Goal: Task Accomplishment & Management: Manage account settings

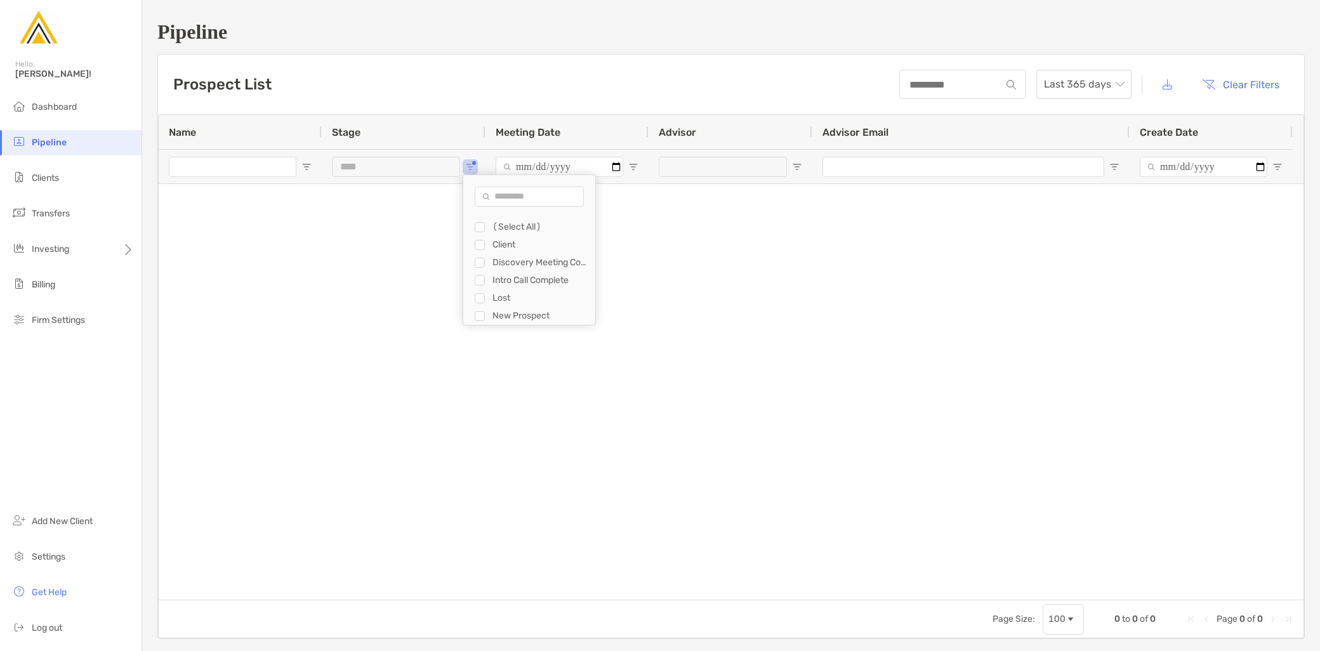
click at [464, 165] on div "***" at bounding box center [404, 166] width 164 height 34
click at [469, 165] on span "Open Filter Menu" at bounding box center [470, 167] width 10 height 10
type input "**********"
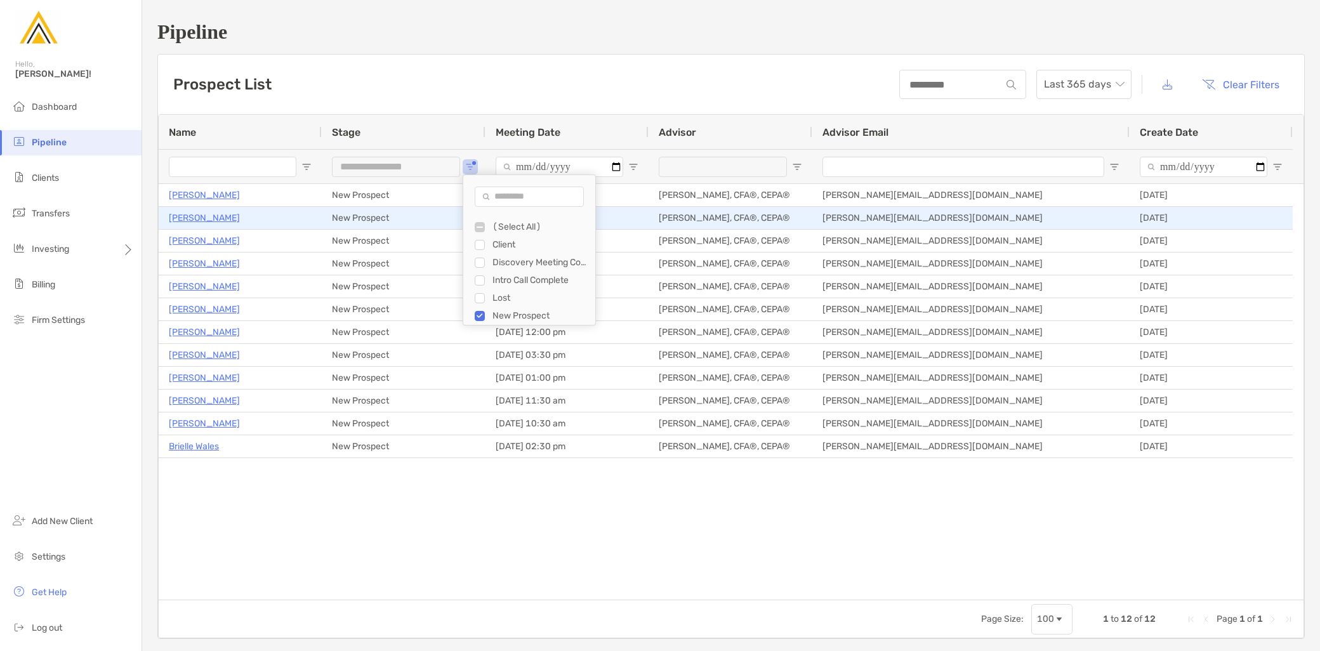
click at [187, 221] on p "[PERSON_NAME]" at bounding box center [204, 218] width 71 height 16
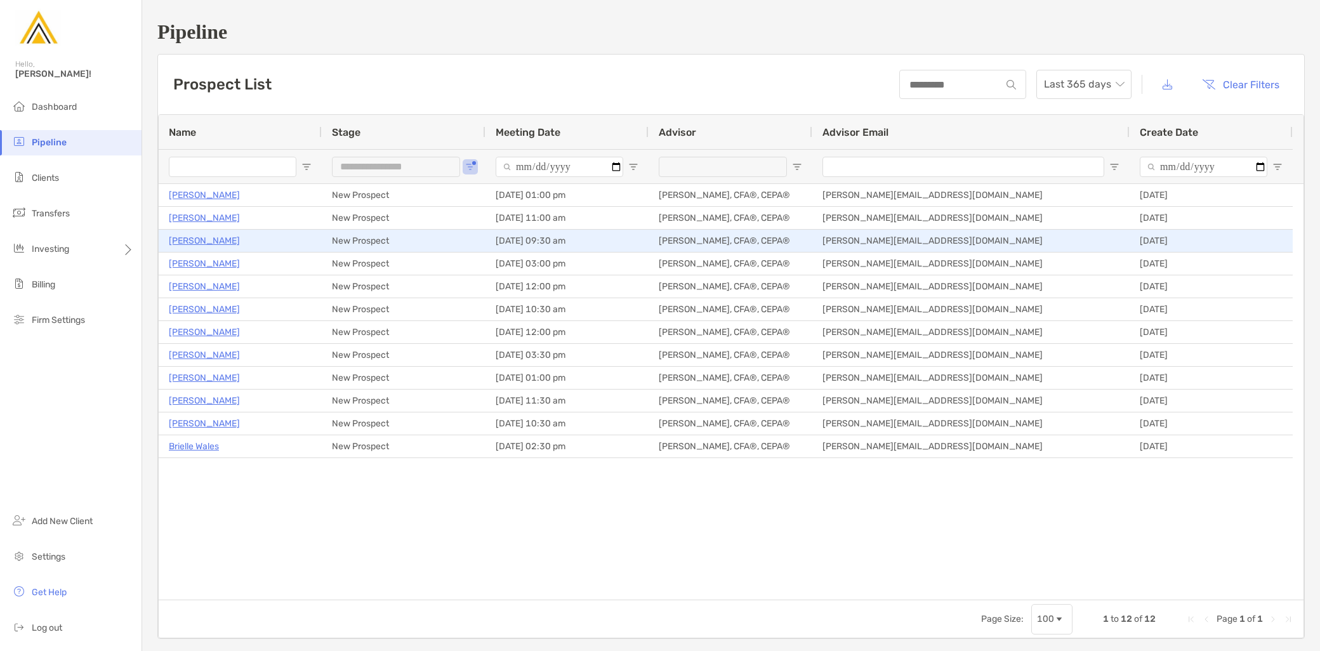
click at [214, 239] on p "Michael Buccialia" at bounding box center [204, 241] width 71 height 16
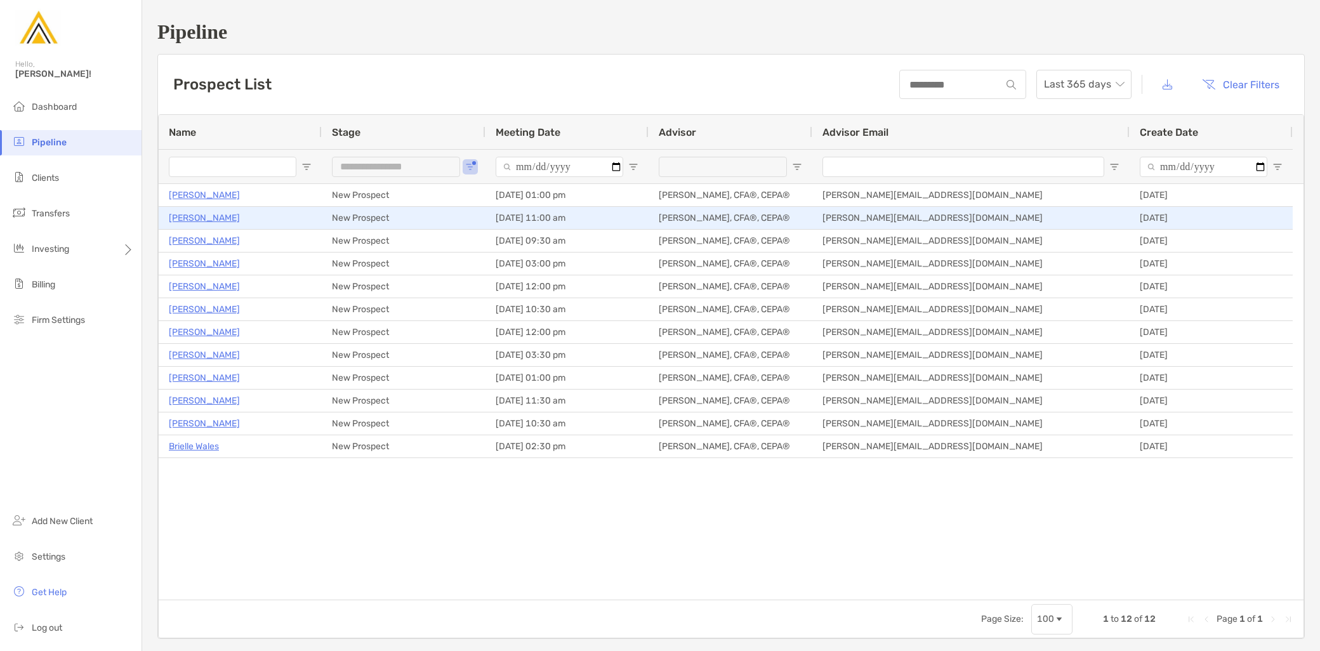
click at [201, 217] on p "[PERSON_NAME]" at bounding box center [204, 218] width 71 height 16
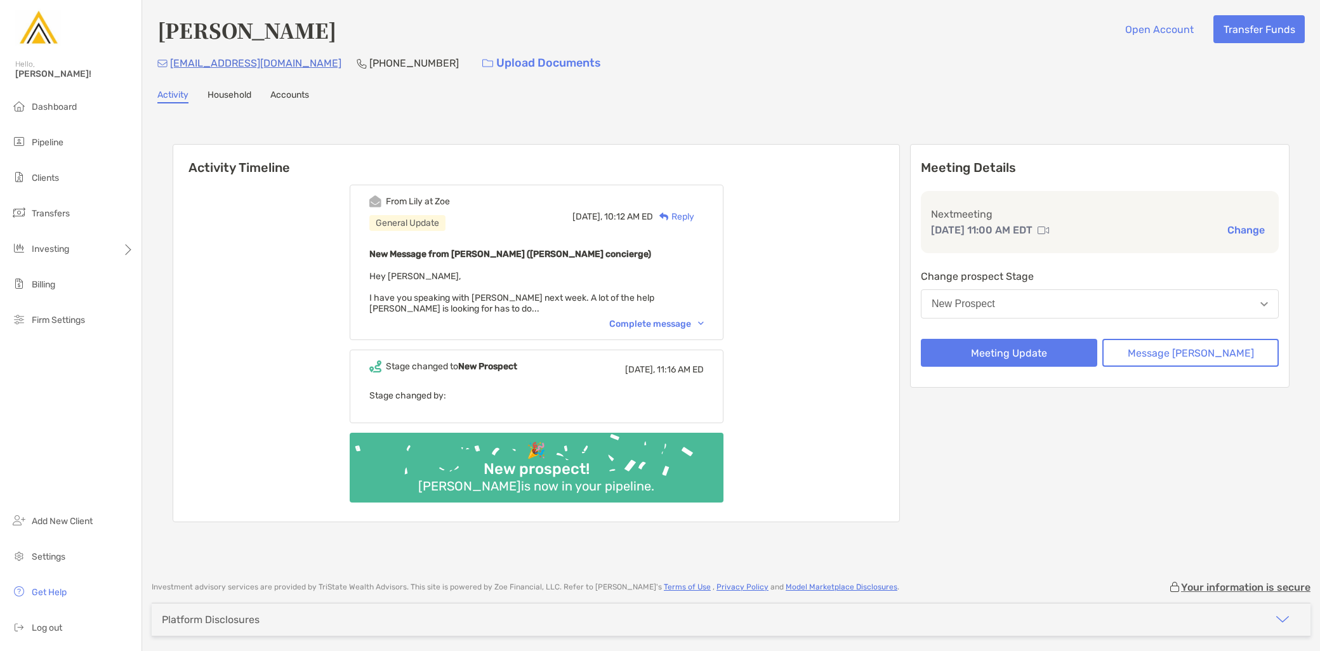
click at [661, 318] on div "Complete message" at bounding box center [656, 323] width 95 height 11
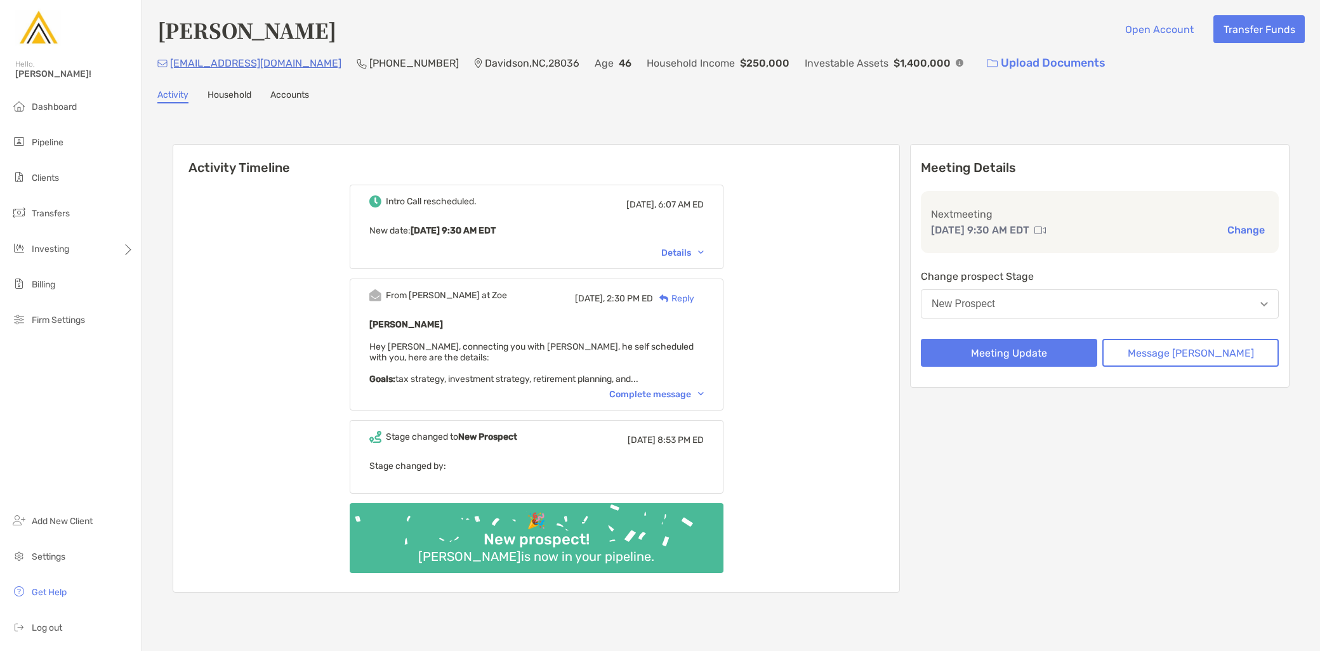
click at [662, 395] on div "Complete message" at bounding box center [656, 394] width 95 height 11
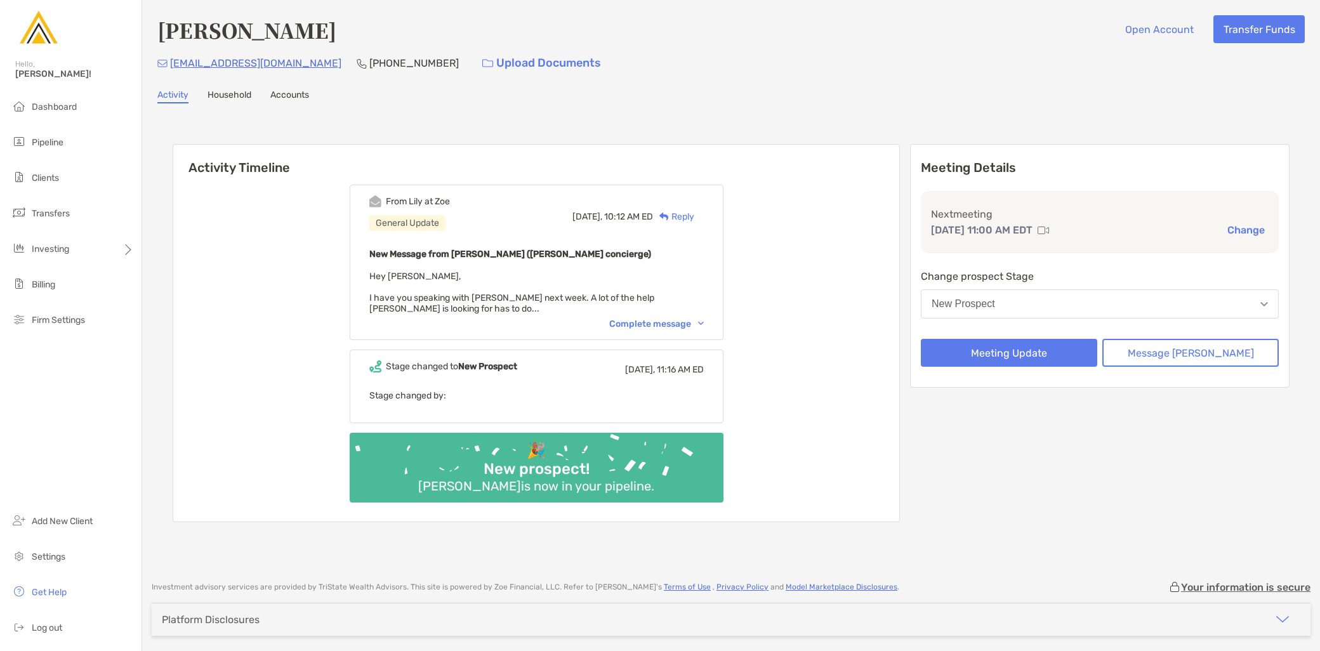
click at [704, 318] on div "Complete message" at bounding box center [656, 323] width 95 height 11
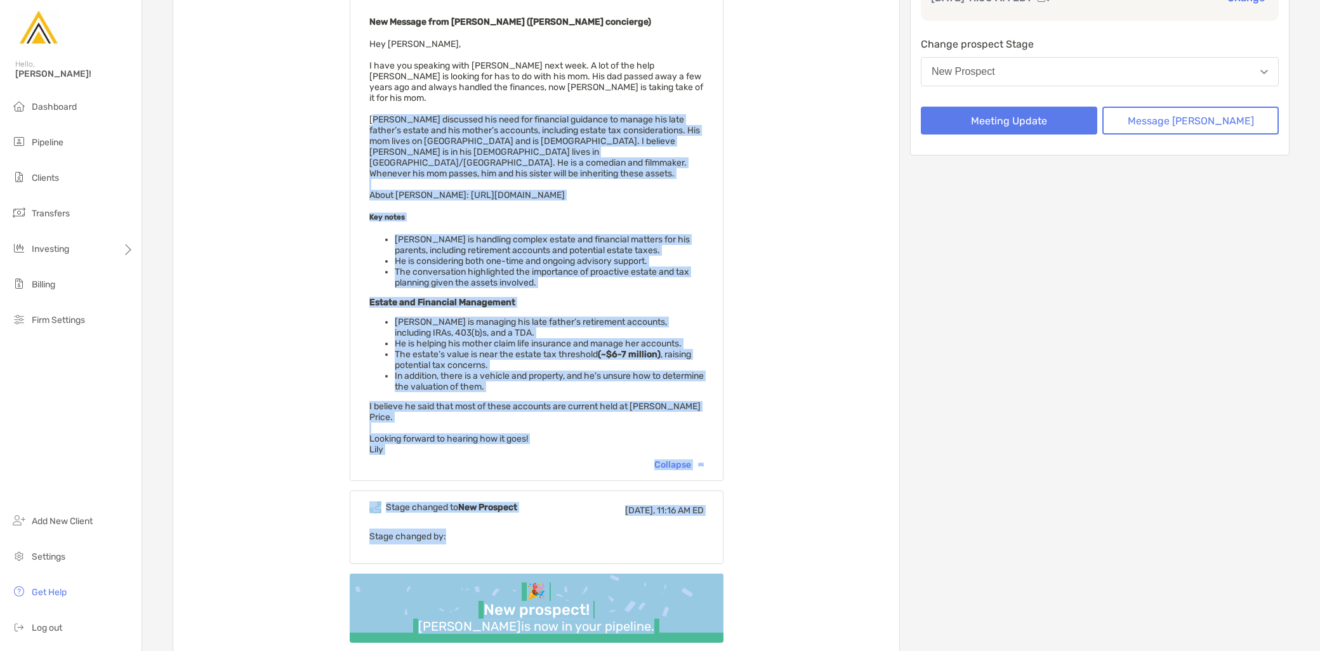
scroll to position [251, 0]
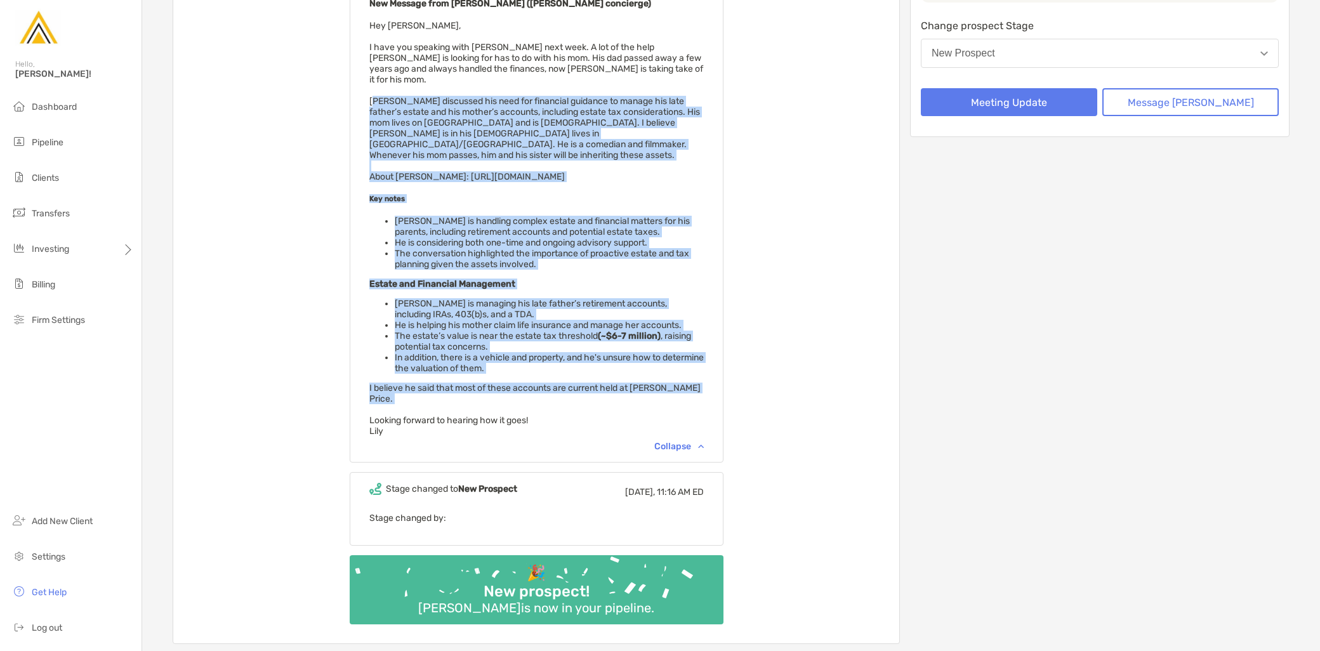
drag, startPoint x: 390, startPoint y: 338, endPoint x: 592, endPoint y: 367, distance: 204.5
click at [592, 367] on div "New Message from [PERSON_NAME] ([PERSON_NAME] concierge) Hey [PERSON_NAME], I h…" at bounding box center [536, 216] width 334 height 441
copy span "Lore Ipsumdo sitametco adi elit sed doeiusmod temporin ut labore etd magn aliqu…"
